Goal: Task Accomplishment & Management: Manage account settings

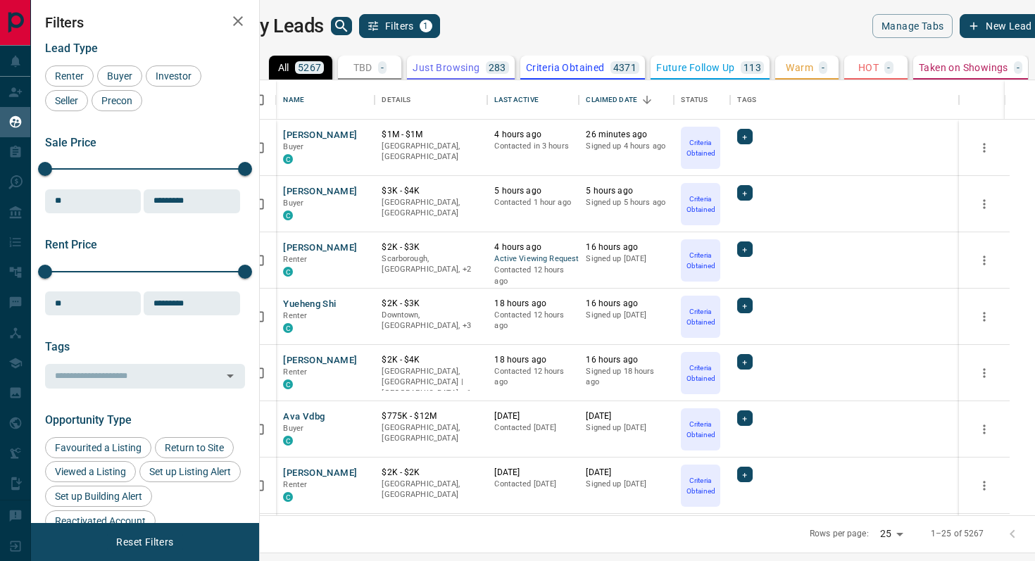
scroll to position [435, 769]
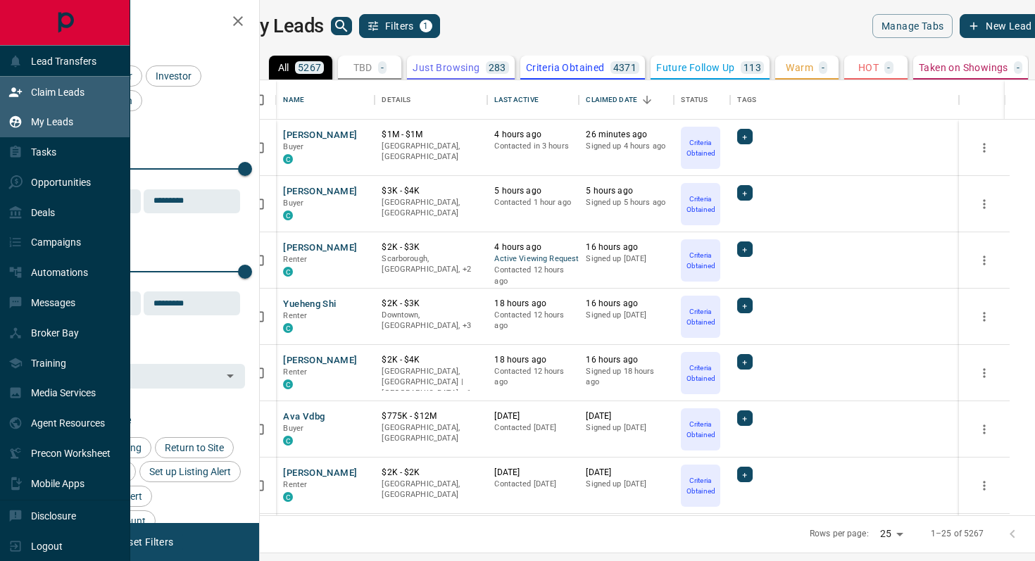
click at [44, 87] on p "Claim Leads" at bounding box center [57, 92] width 53 height 11
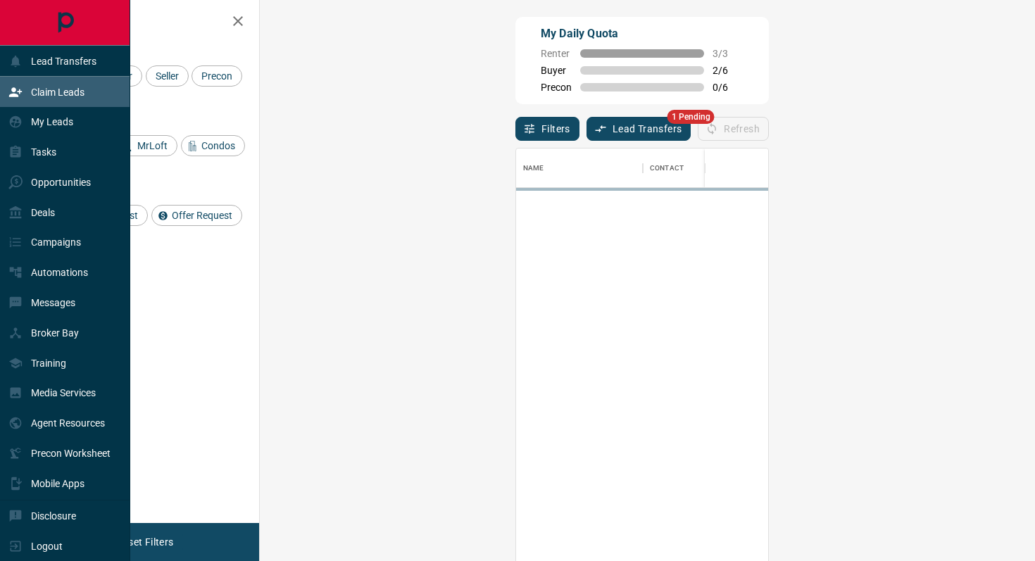
scroll to position [426, 745]
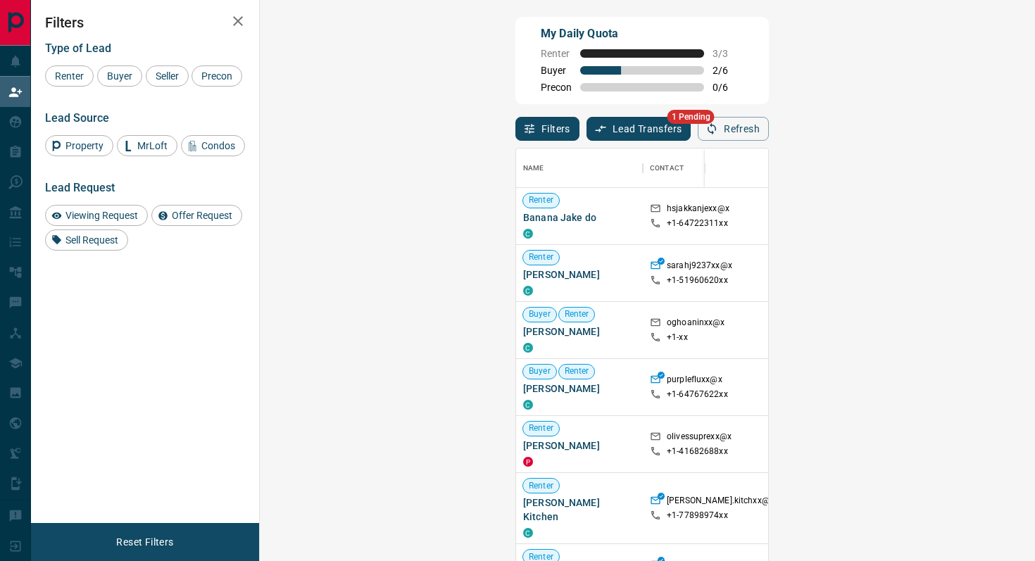
click at [586, 132] on button "Lead Transfers" at bounding box center [638, 129] width 105 height 24
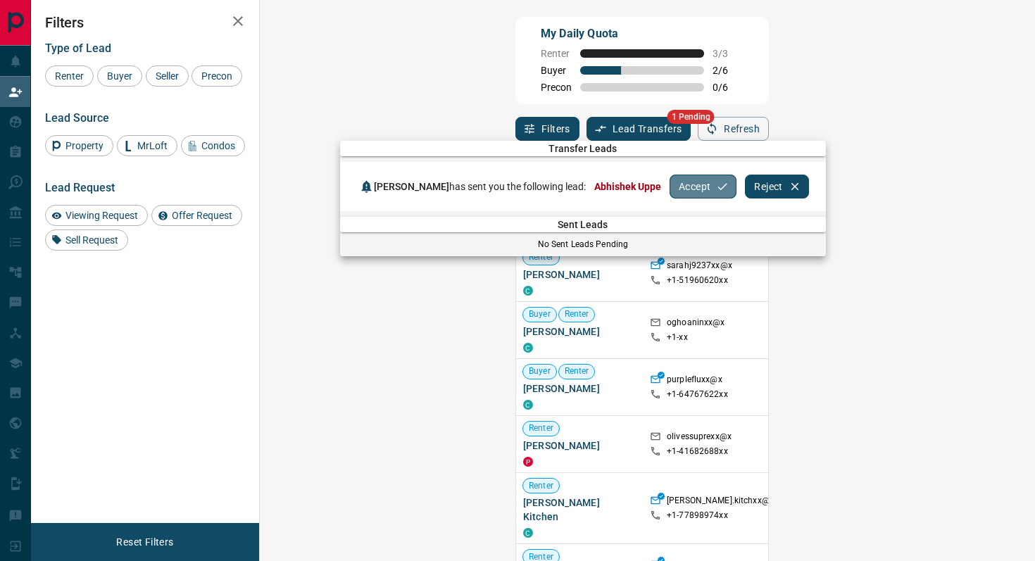
click at [669, 187] on button "Accept" at bounding box center [702, 187] width 67 height 24
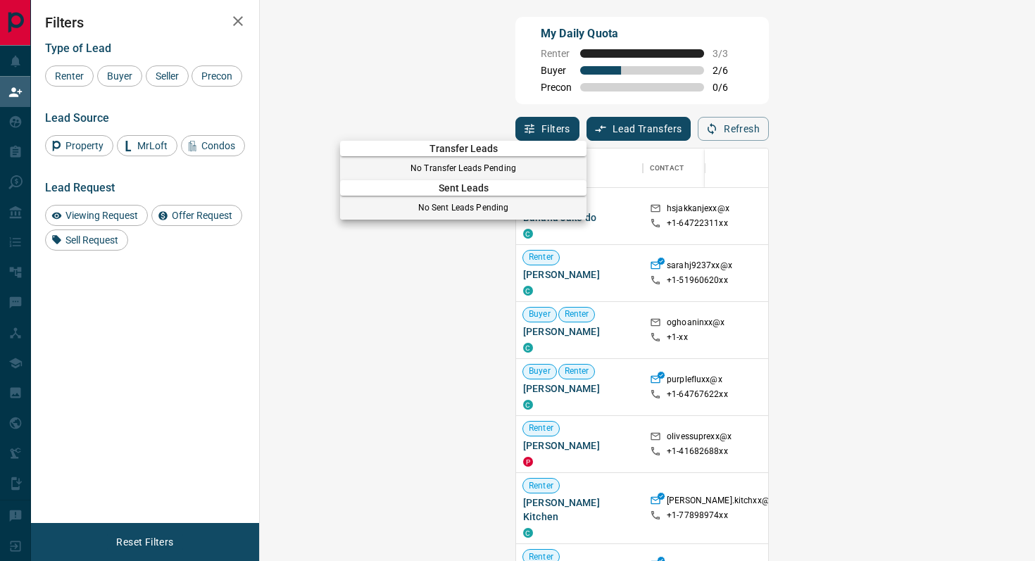
click at [610, 46] on div at bounding box center [517, 280] width 1035 height 561
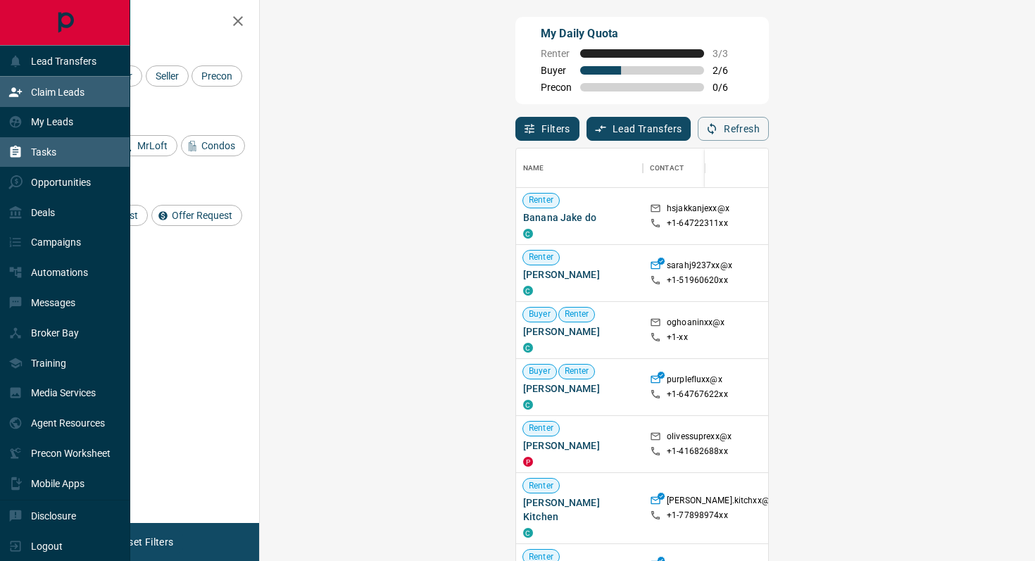
click at [24, 149] on div "Tasks" at bounding box center [32, 152] width 48 height 23
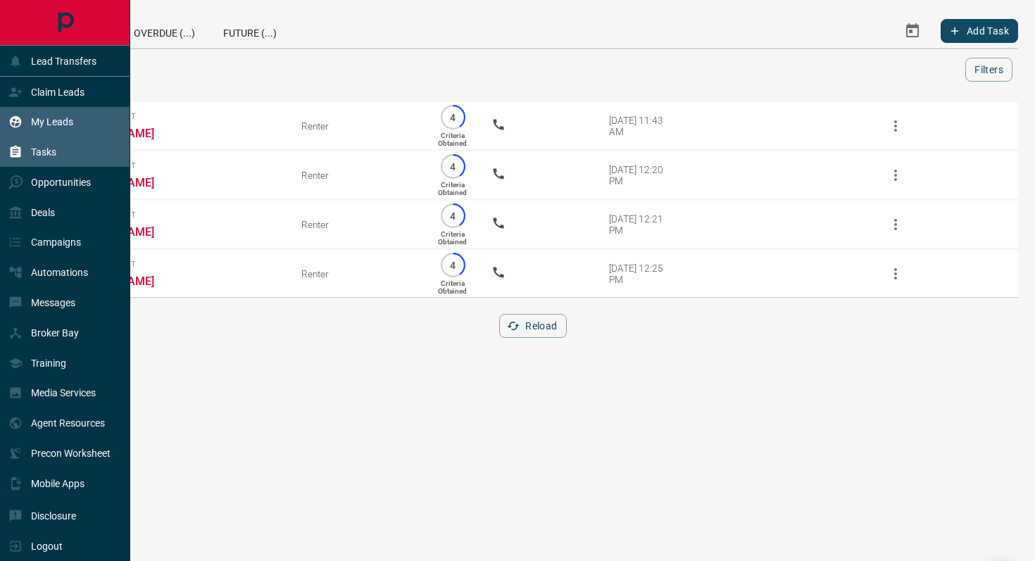
click at [46, 117] on p "My Leads" at bounding box center [52, 121] width 42 height 11
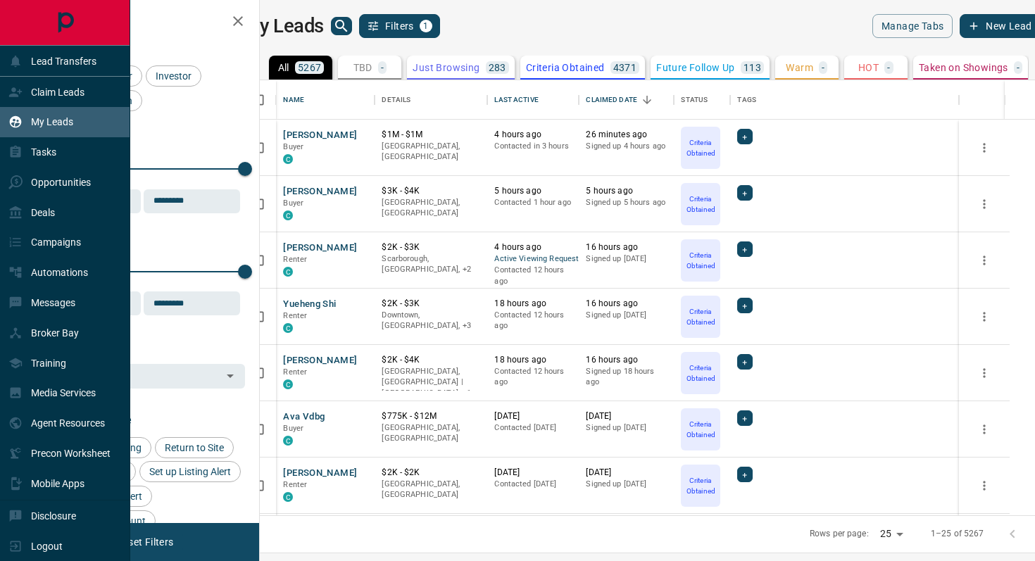
scroll to position [435, 769]
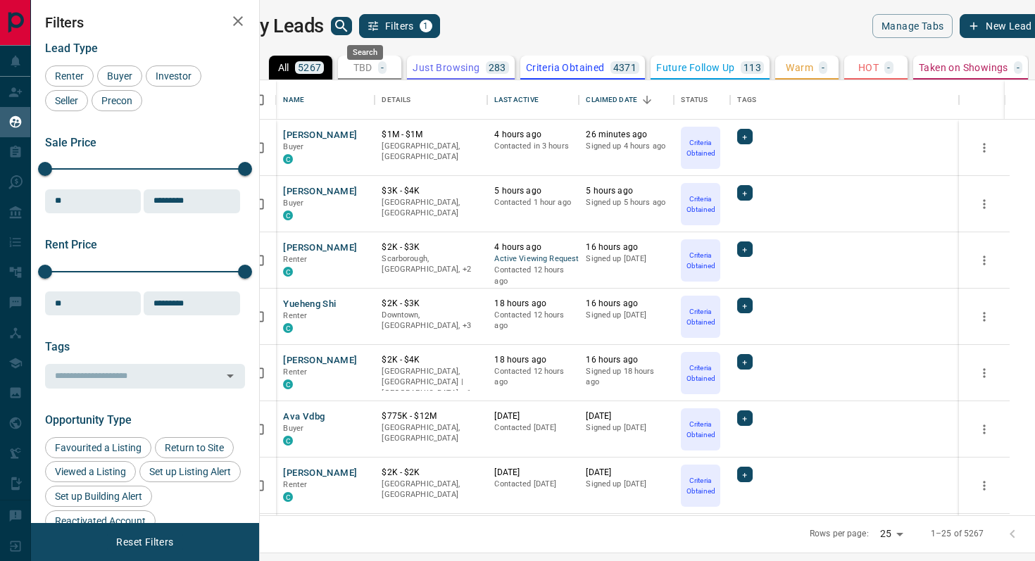
click at [350, 30] on icon "search button" at bounding box center [341, 26] width 17 height 17
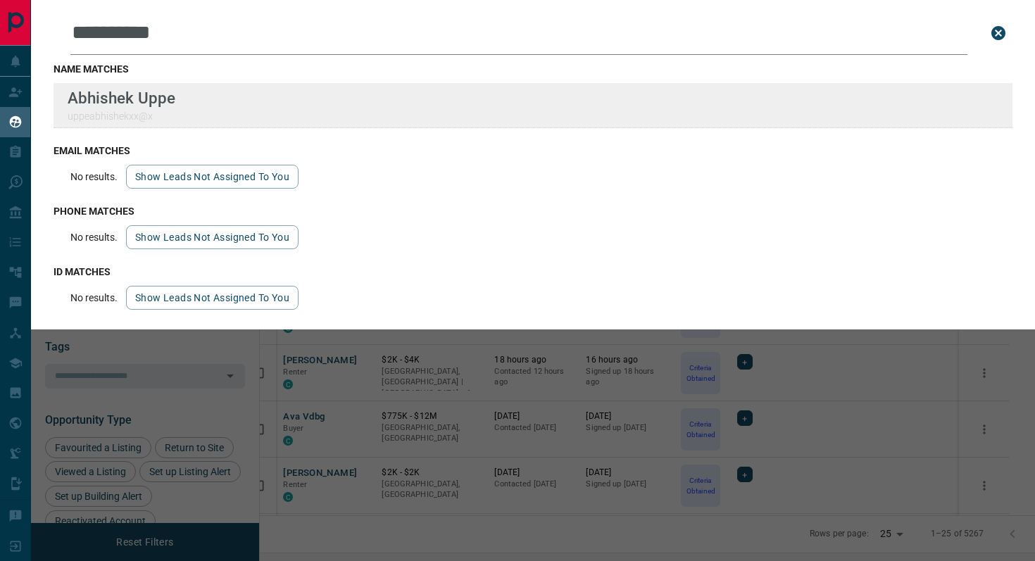
type input "**********"
click at [0, 0] on div "**********" at bounding box center [517, 271] width 1035 height 543
